Goal: Information Seeking & Learning: Learn about a topic

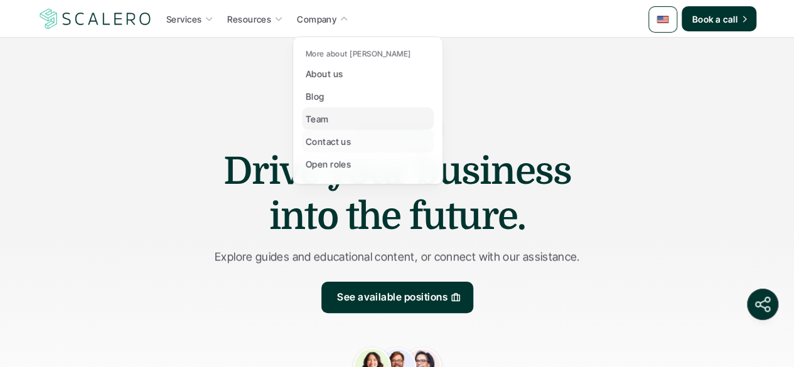
click at [323, 116] on p "Team" at bounding box center [317, 118] width 23 height 13
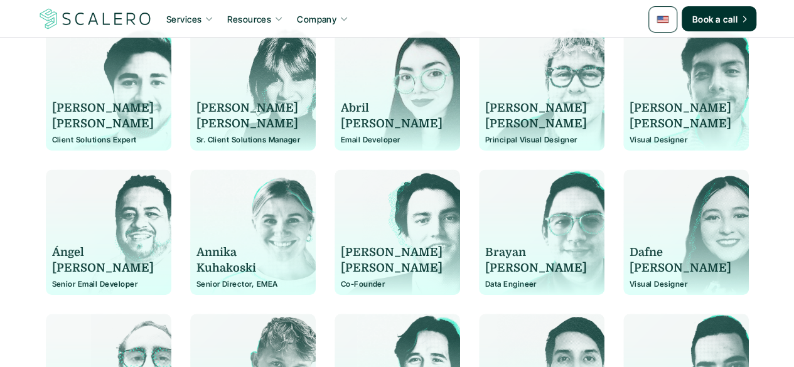
scroll to position [329, 0]
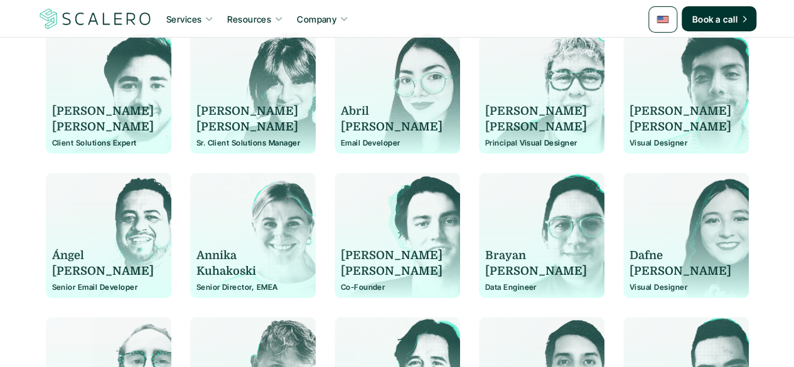
click at [360, 244] on div "[PERSON_NAME] Co-Founder" at bounding box center [397, 241] width 113 height 100
click at [355, 262] on p "[PERSON_NAME]" at bounding box center [392, 256] width 102 height 16
click at [398, 223] on div "[PERSON_NAME] Co-Founder" at bounding box center [397, 241] width 113 height 100
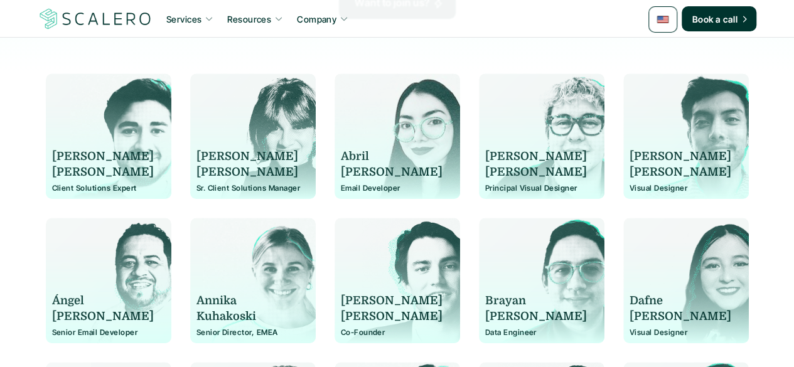
scroll to position [285, 0]
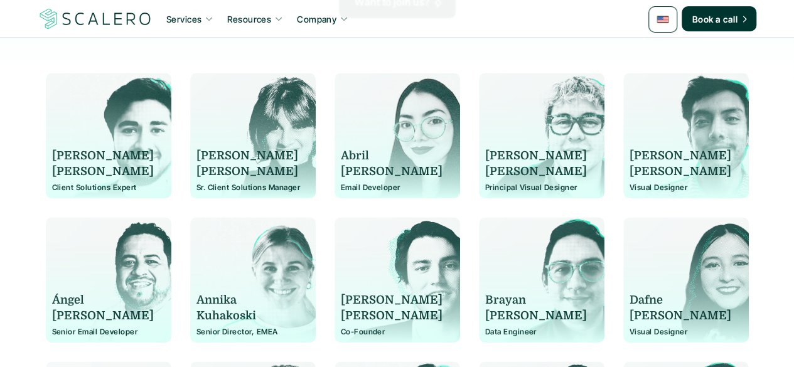
click at [201, 161] on p "[PERSON_NAME]" at bounding box center [247, 156] width 102 height 16
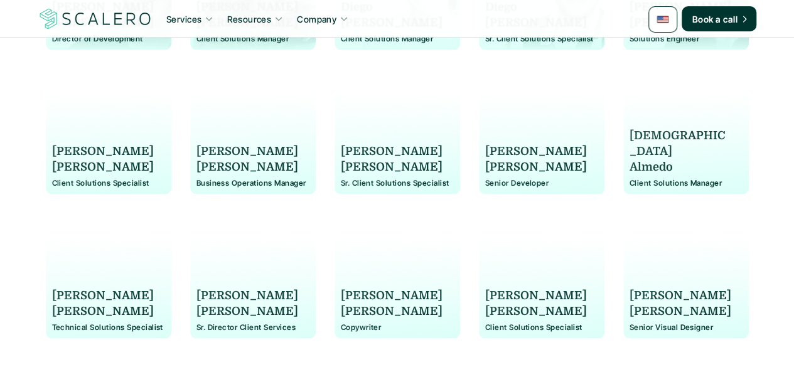
scroll to position [723, 0]
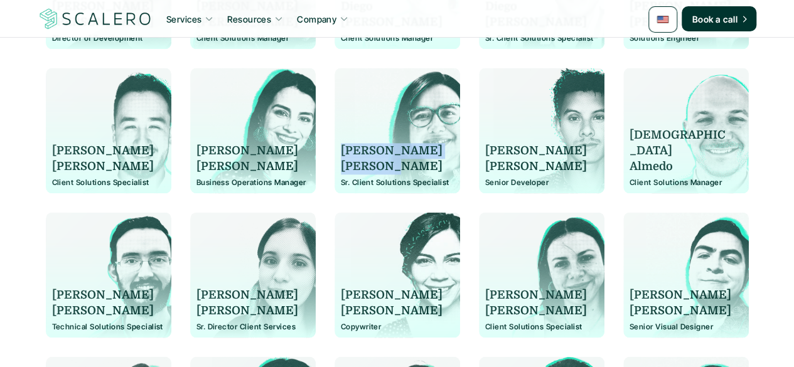
drag, startPoint x: 339, startPoint y: 146, endPoint x: 394, endPoint y: 168, distance: 58.8
click at [394, 168] on div "[PERSON_NAME] Client Solutions Specialist" at bounding box center [397, 131] width 126 height 126
copy div "[PERSON_NAME]"
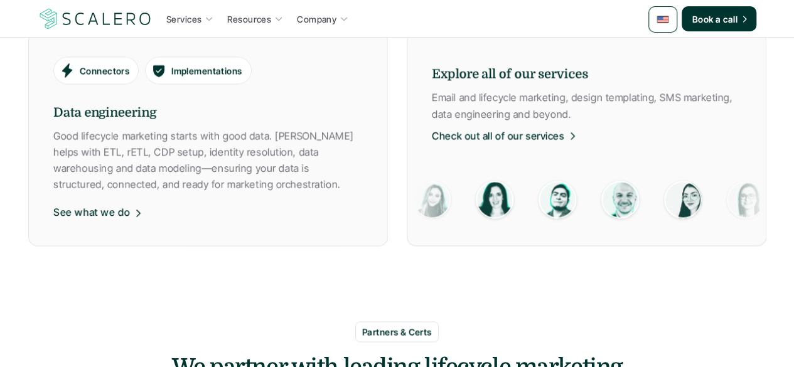
scroll to position [725, 0]
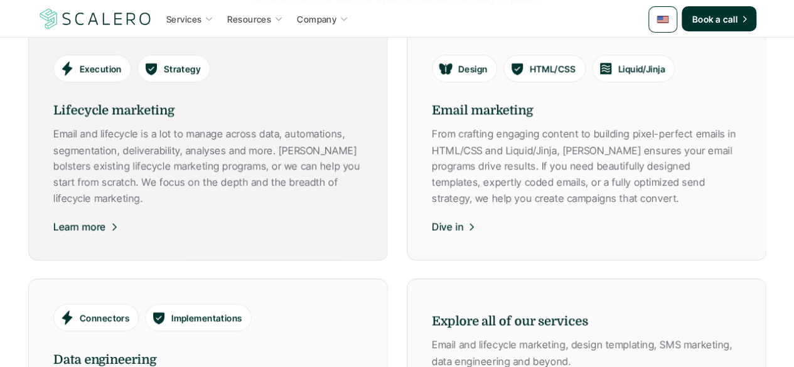
click at [226, 144] on p "Email and lifecycle is a lot to manage across data, automations, segmentation, …" at bounding box center [207, 166] width 309 height 80
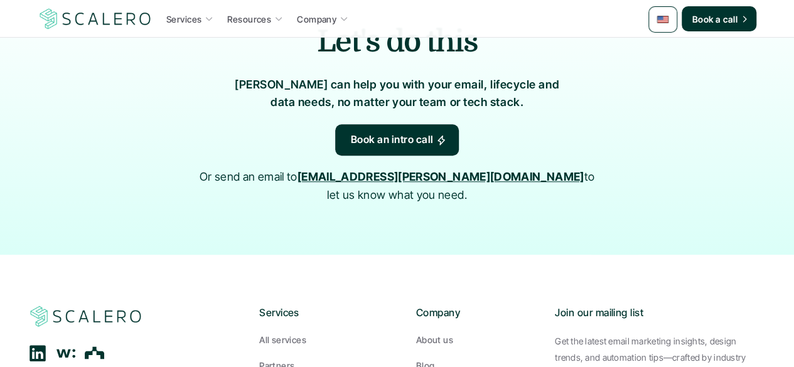
scroll to position [2984, 0]
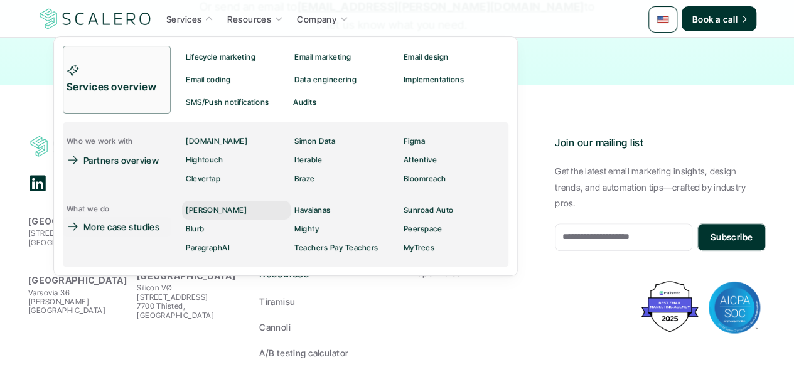
click at [206, 210] on p "[PERSON_NAME]" at bounding box center [216, 210] width 61 height 9
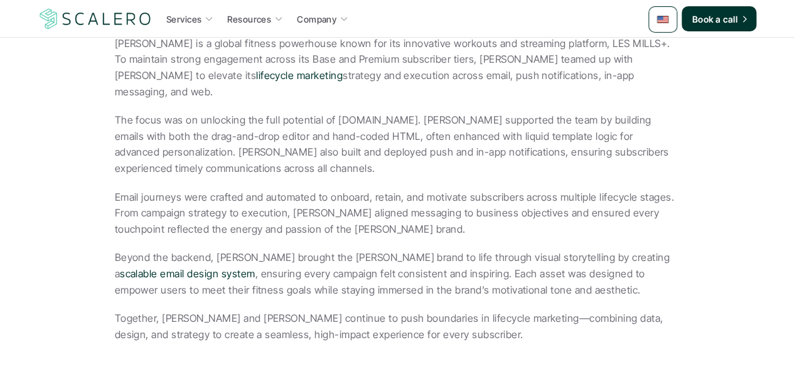
scroll to position [294, 0]
